Goal: Task Accomplishment & Management: Manage account settings

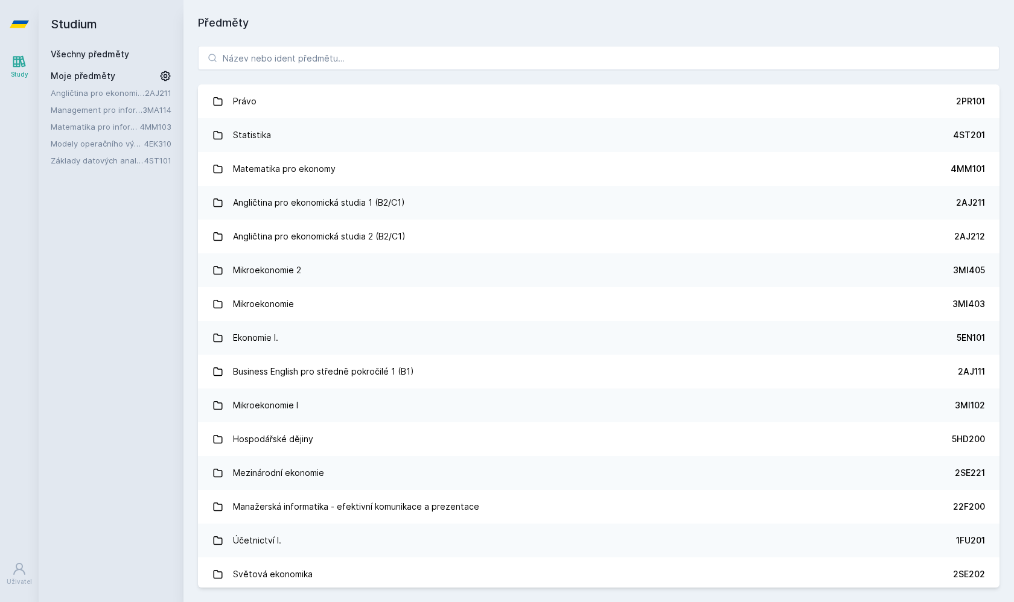
click at [169, 73] on icon at bounding box center [166, 76] width 10 height 10
click at [167, 93] on icon at bounding box center [167, 93] width 10 height 10
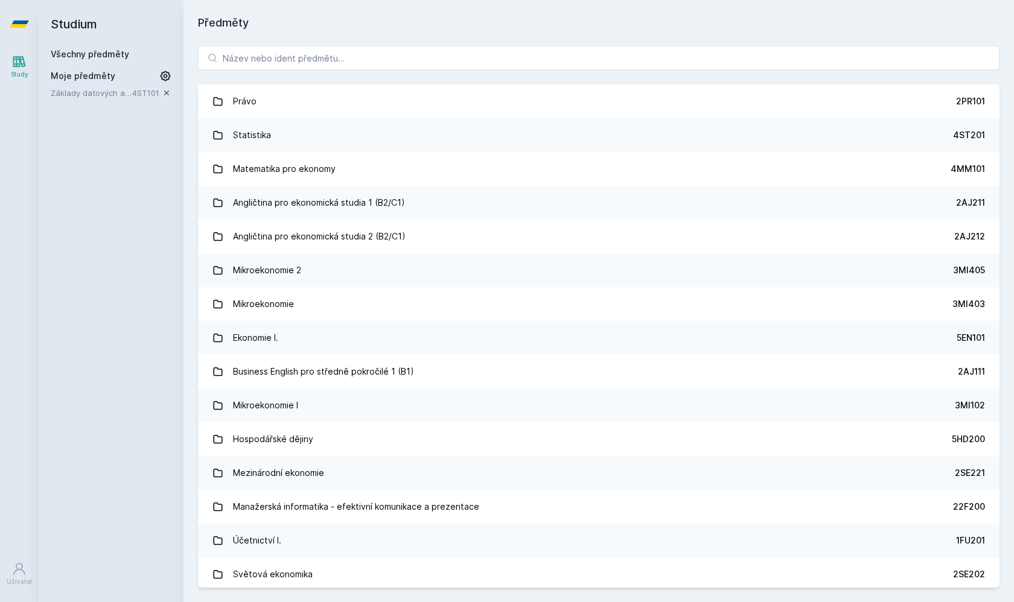
click at [167, 93] on icon at bounding box center [167, 93] width 10 height 10
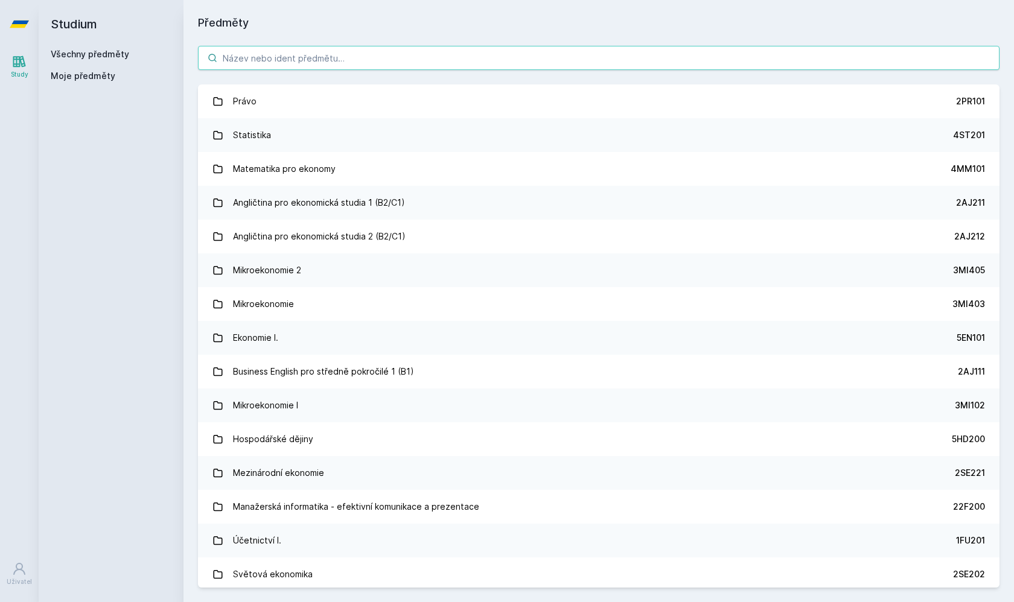
click at [301, 66] on input "search" at bounding box center [598, 58] width 801 height 24
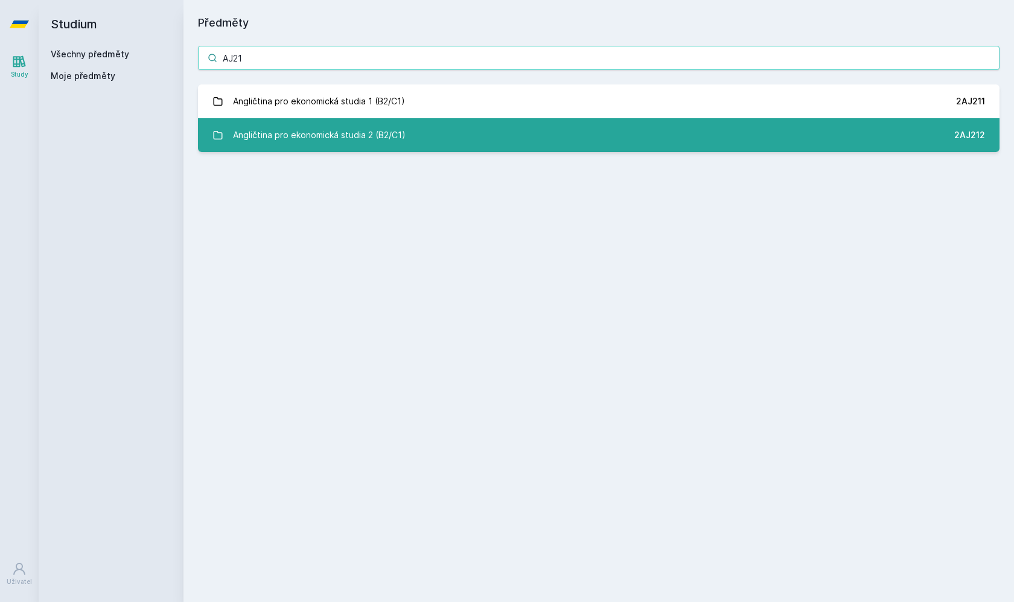
type input "AJ21"
click at [327, 138] on div "Angličtina pro ekonomická studia 2 (B2/C1)" at bounding box center [319, 135] width 173 height 24
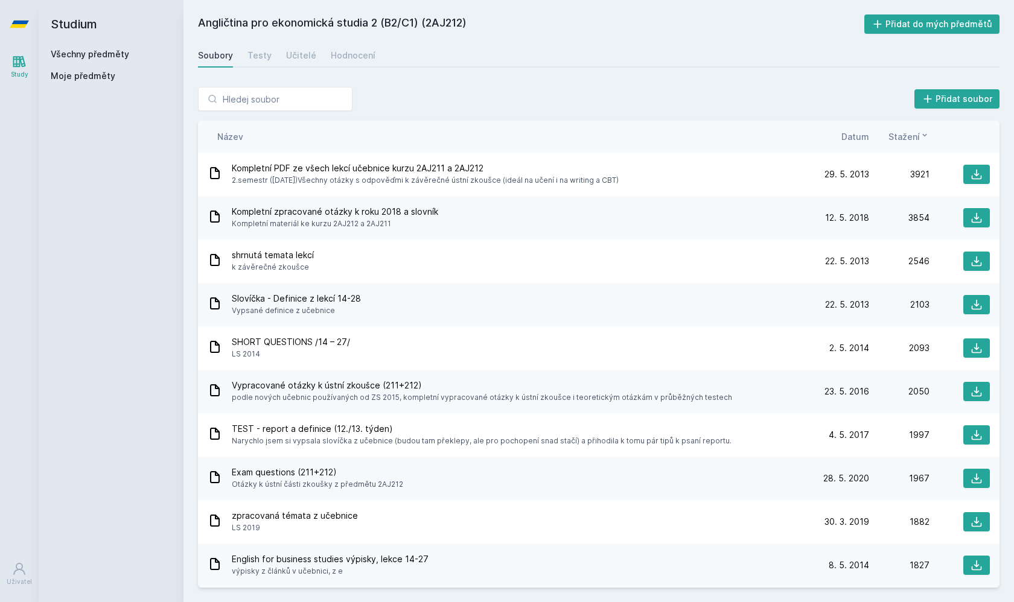
click at [846, 135] on span "Datum" at bounding box center [855, 136] width 28 height 13
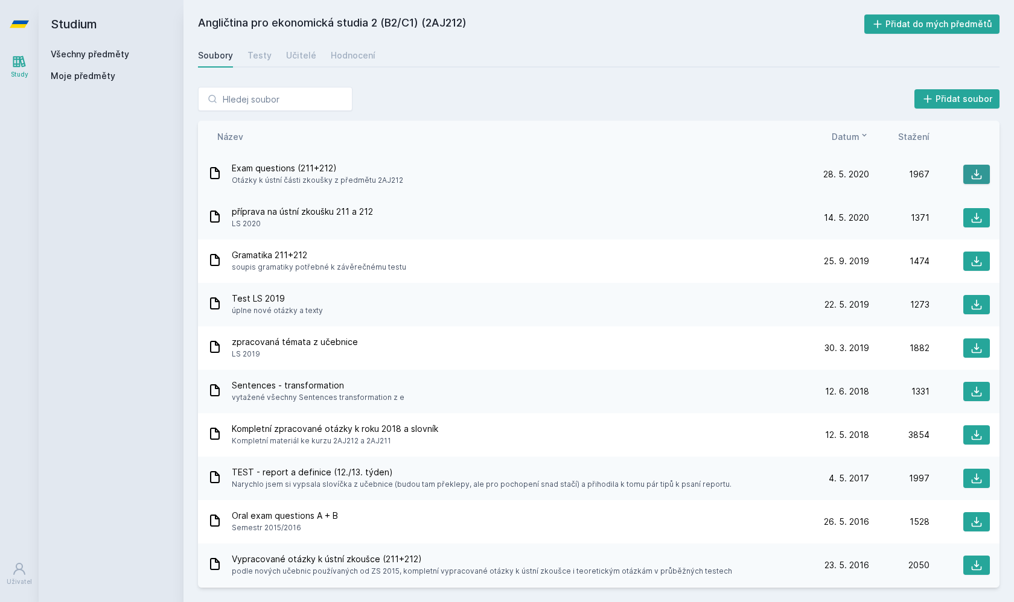
click at [977, 173] on icon at bounding box center [976, 174] width 12 height 12
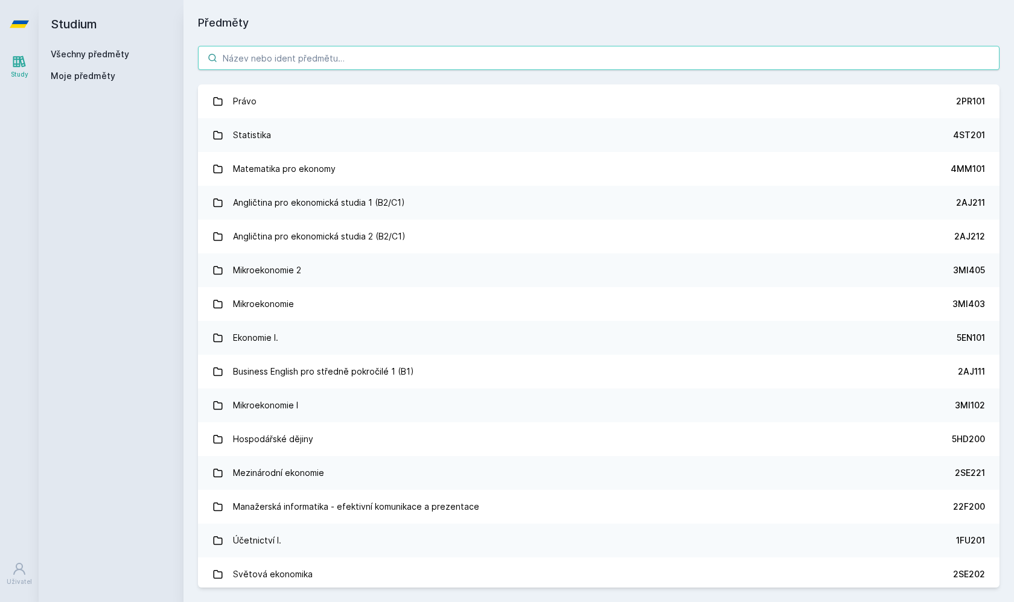
click at [317, 67] on input "search" at bounding box center [598, 58] width 801 height 24
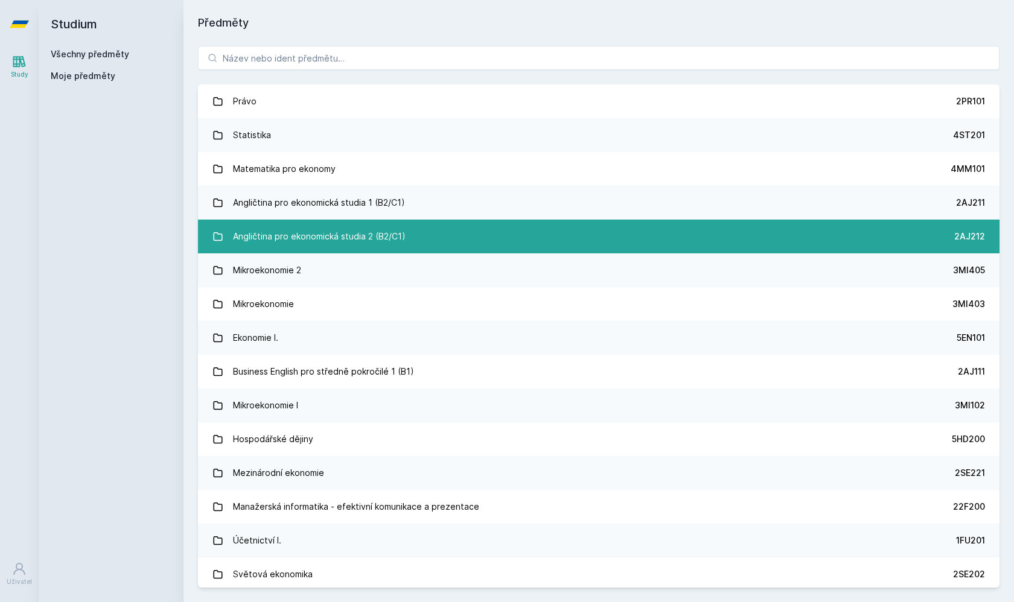
click at [317, 236] on div "Angličtina pro ekonomická studia 2 (B2/C1)" at bounding box center [319, 237] width 173 height 24
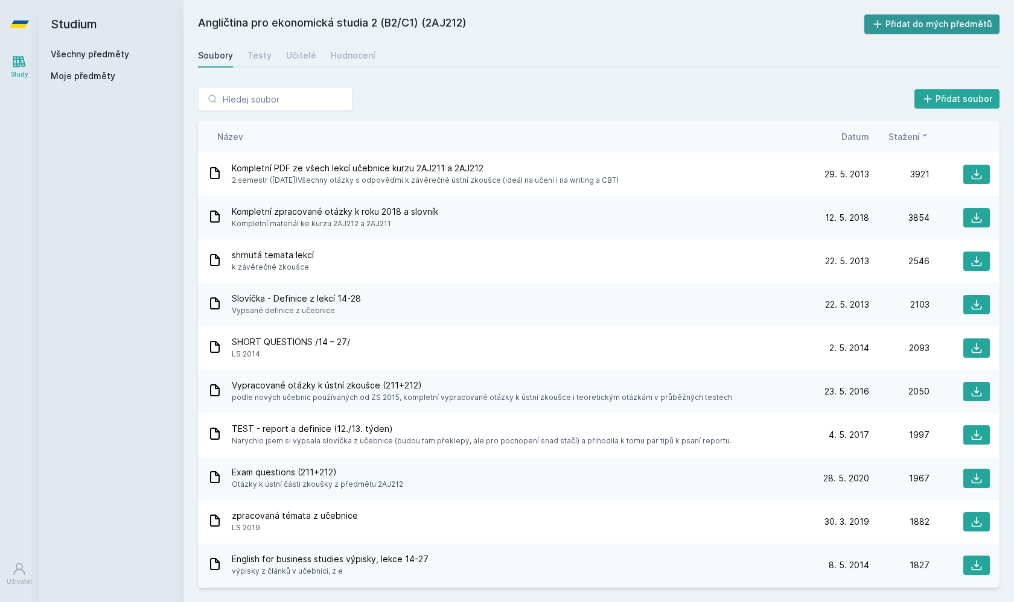
click at [891, 23] on button "Přidat do mých předmětů" at bounding box center [932, 23] width 136 height 19
click at [280, 94] on input "search" at bounding box center [275, 99] width 155 height 24
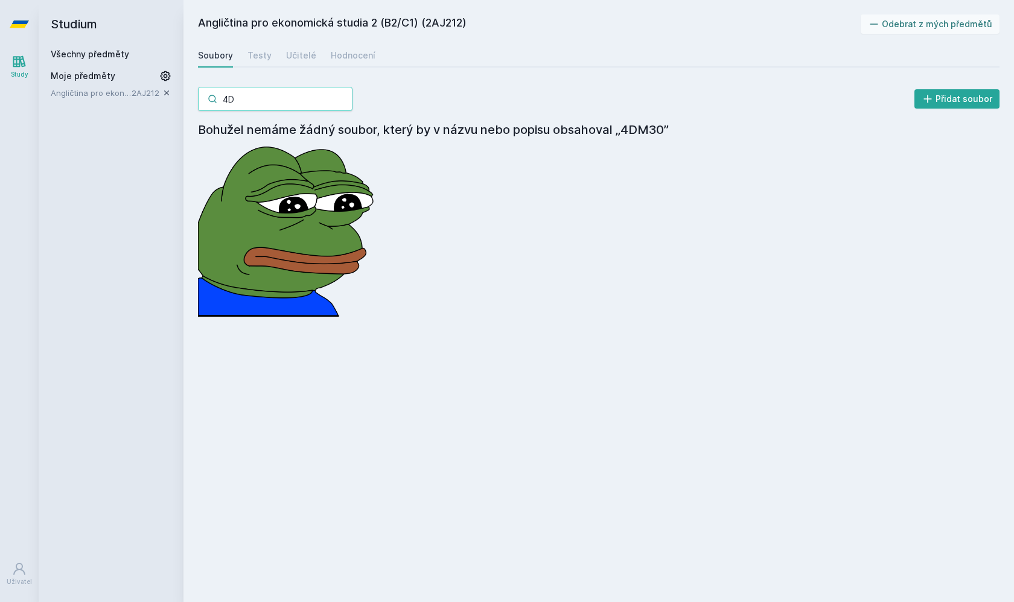
type input "4"
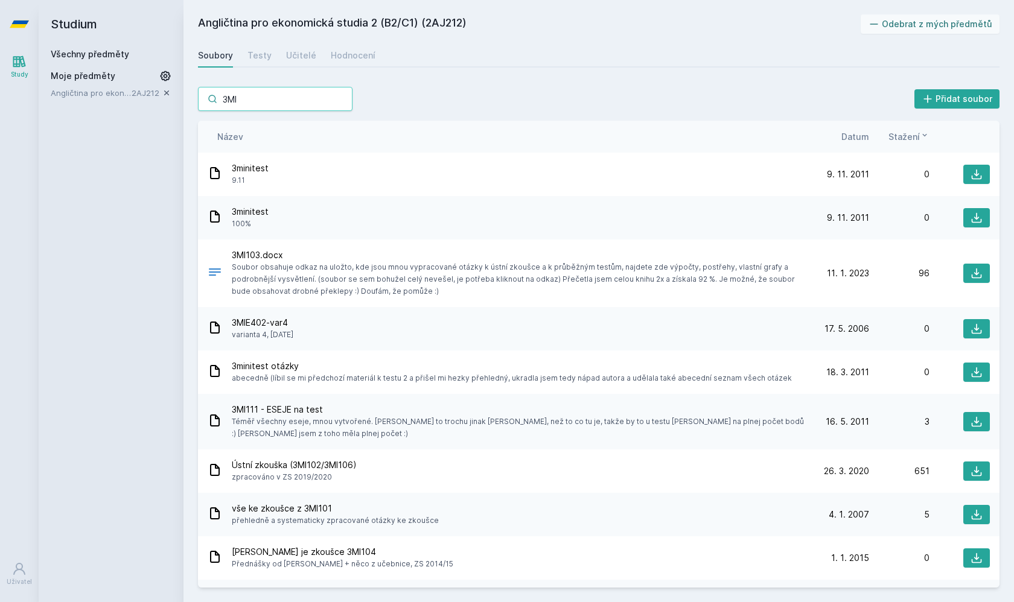
type input "3MI"
click at [91, 78] on span "Moje předměty" at bounding box center [83, 76] width 65 height 12
click at [81, 56] on link "Všechny předměty" at bounding box center [90, 54] width 78 height 10
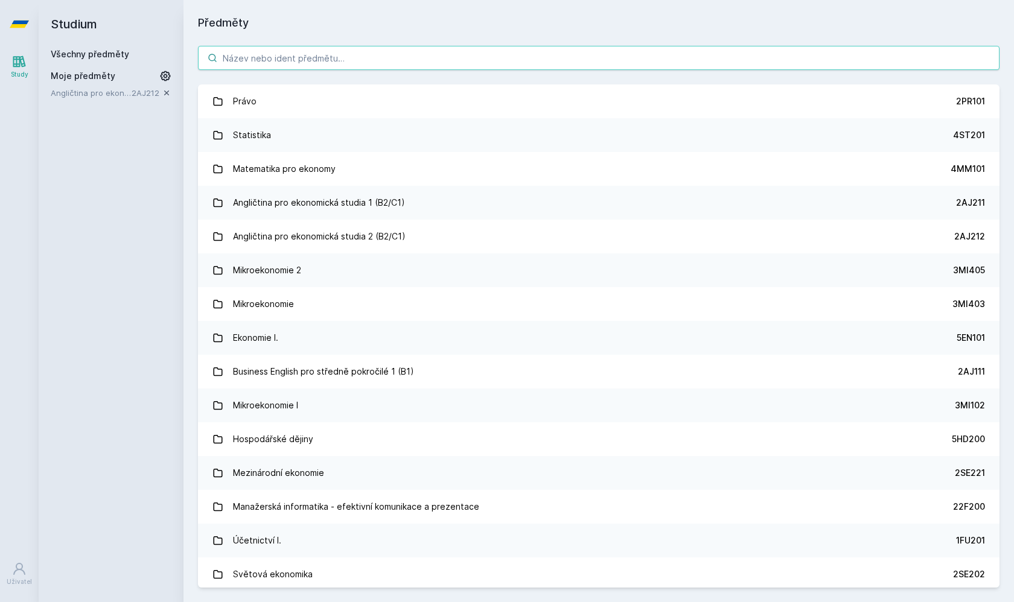
click at [284, 56] on input "search" at bounding box center [598, 58] width 801 height 24
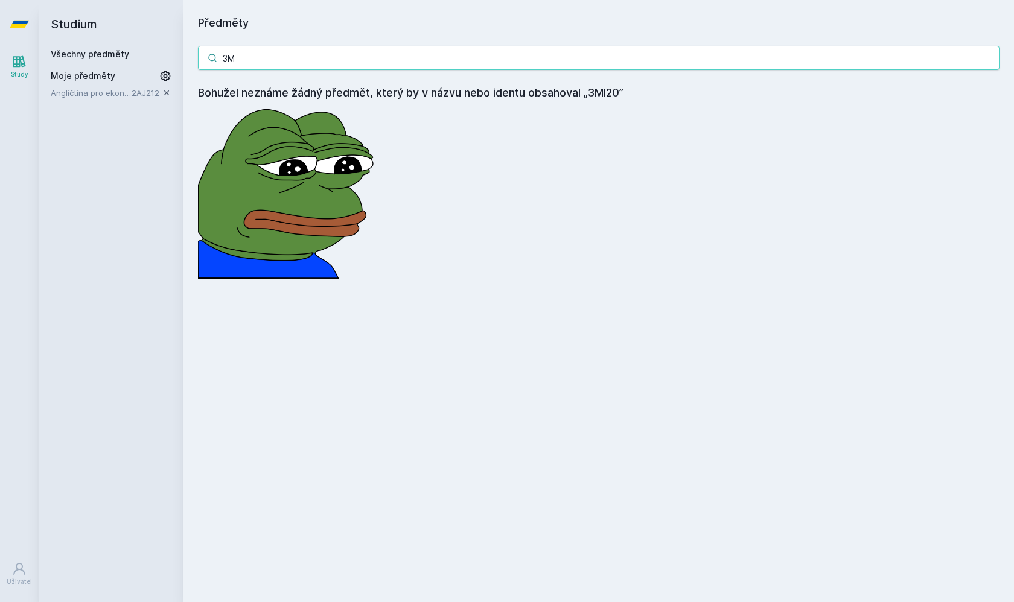
type input "3"
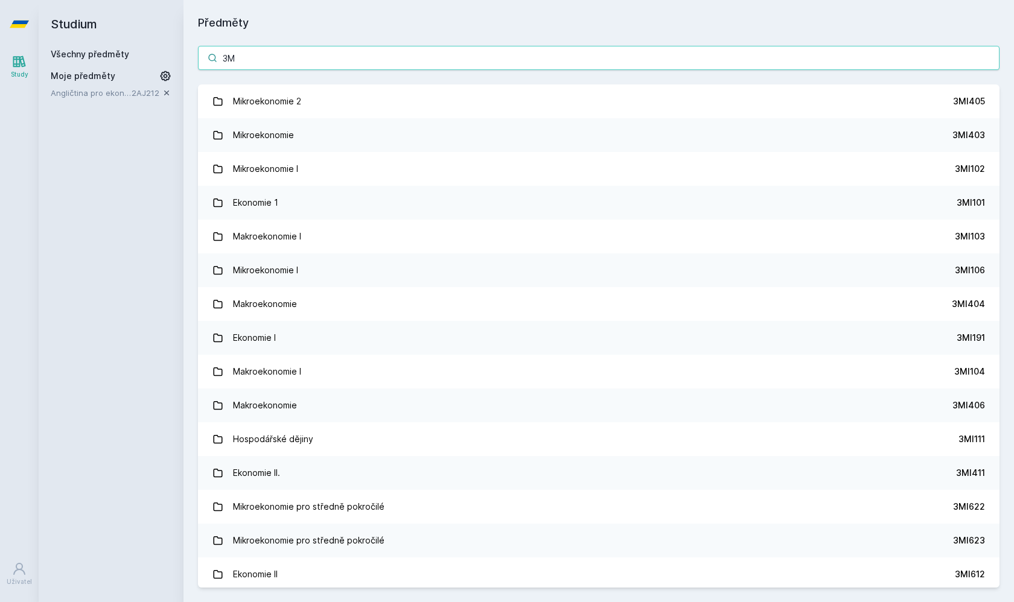
type input "3"
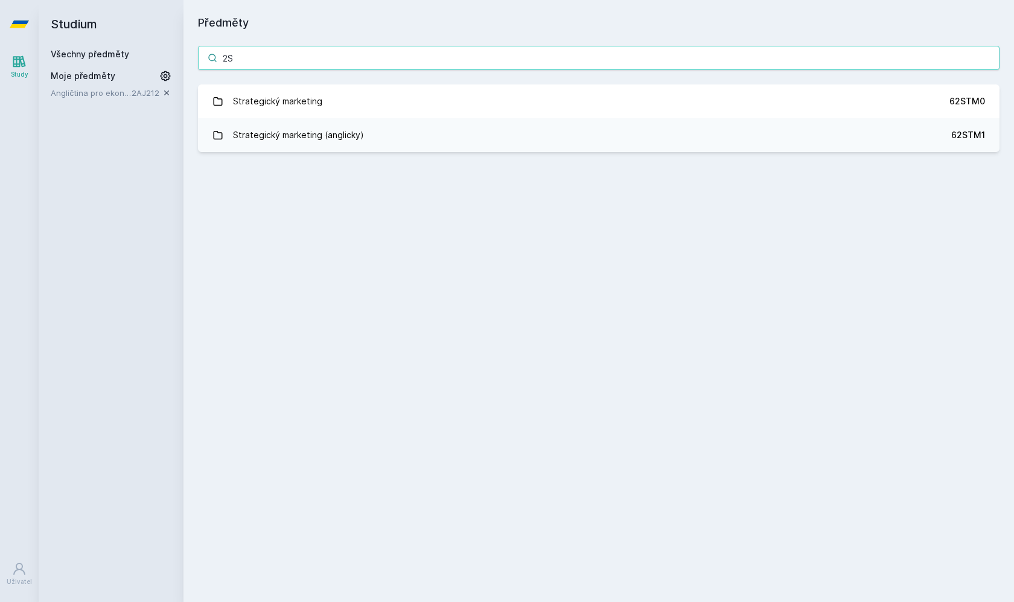
type input "2"
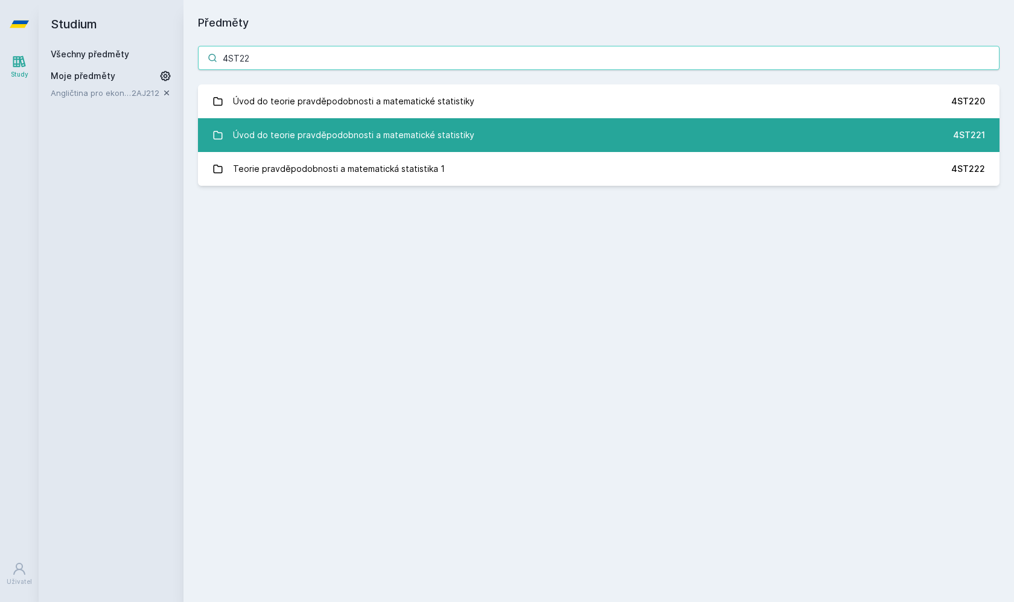
type input "4ST22"
click at [328, 137] on div "Úvod do teorie pravděpodobnosti a matematické statistiky" at bounding box center [353, 135] width 241 height 24
